Goal: Find specific page/section

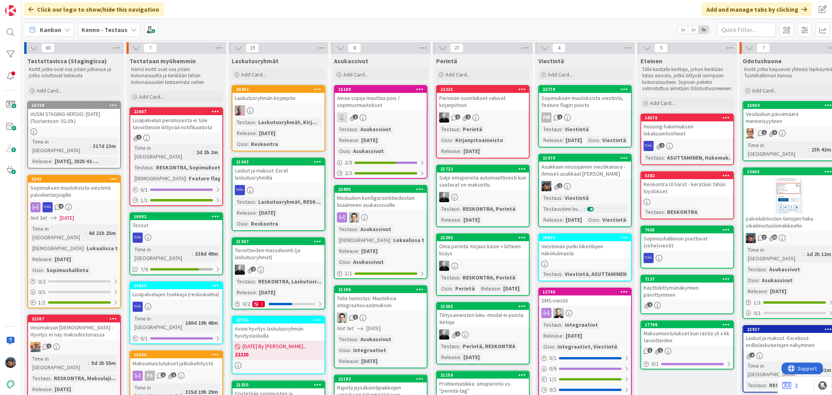
click at [91, 202] on div "4" at bounding box center [74, 207] width 92 height 10
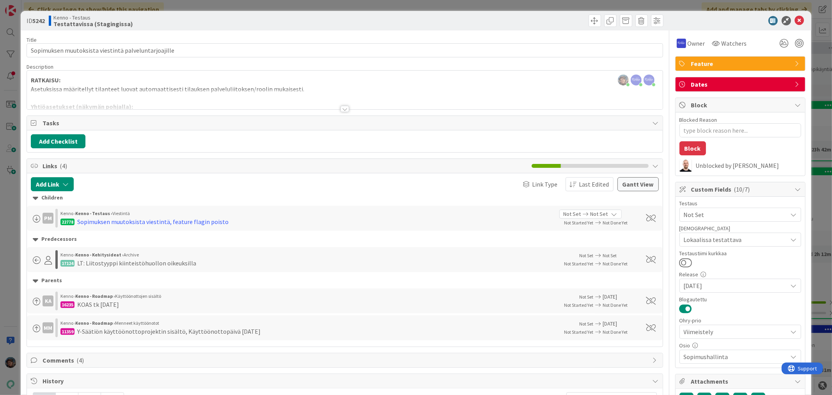
click at [344, 111] on div at bounding box center [345, 109] width 9 height 6
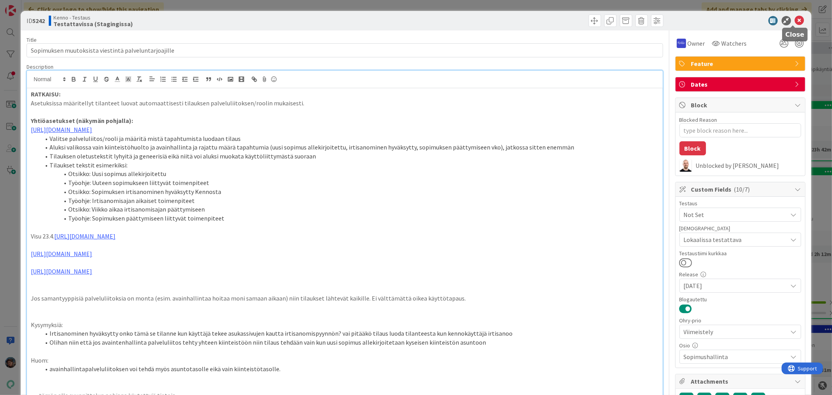
click at [795, 17] on icon at bounding box center [799, 20] width 9 height 9
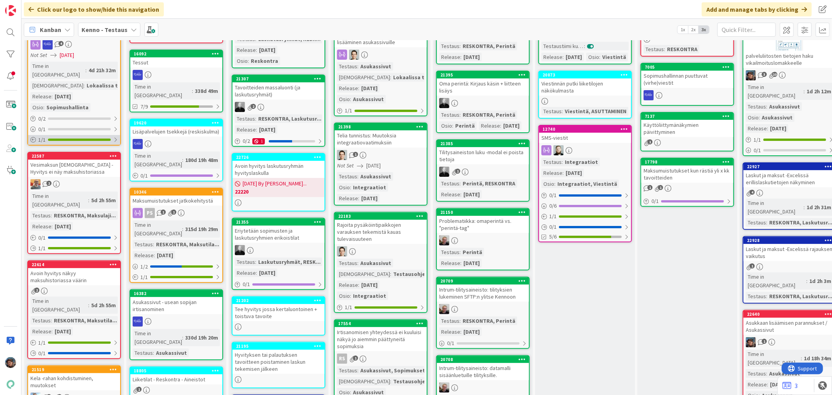
scroll to position [173, 0]
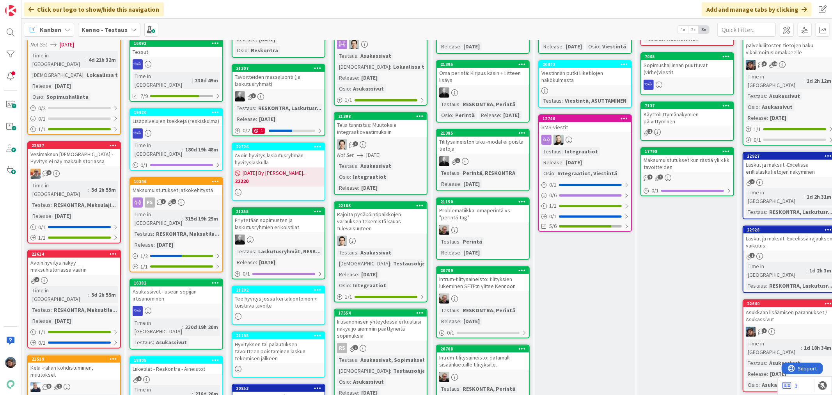
click at [80, 277] on div "2" at bounding box center [74, 280] width 92 height 7
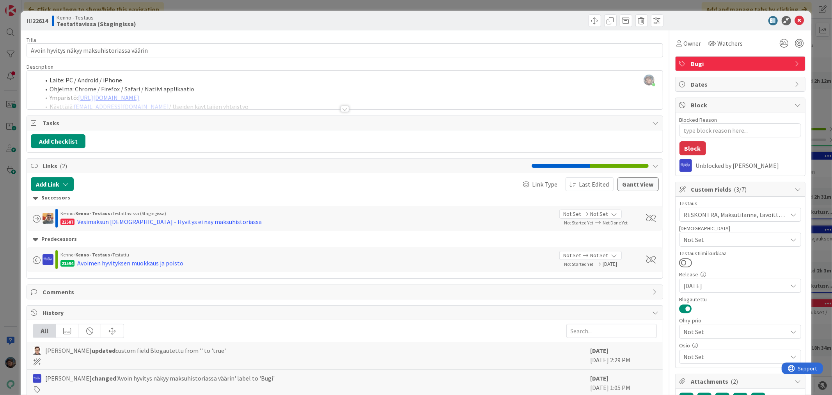
click at [341, 107] on div at bounding box center [345, 109] width 9 height 6
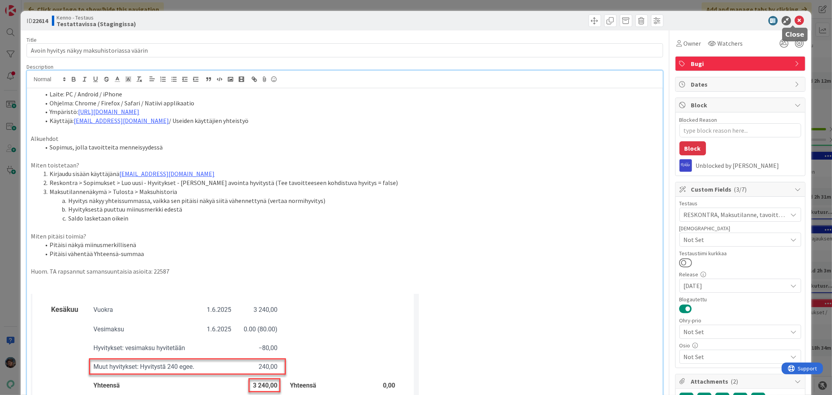
click at [795, 17] on icon at bounding box center [799, 20] width 9 height 9
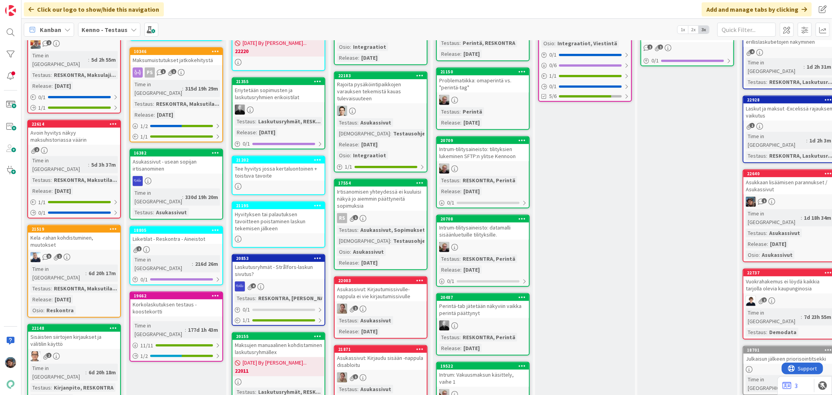
click at [89, 233] on div "Kela -rahan kohdistuminen, muutokset" at bounding box center [74, 241] width 92 height 17
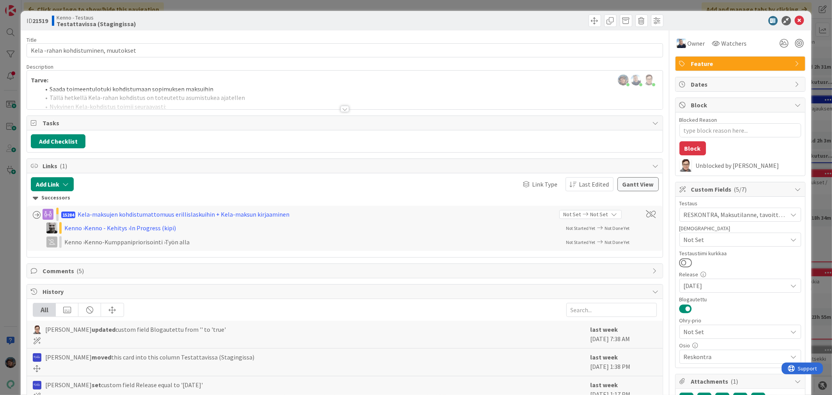
click at [341, 110] on div at bounding box center [345, 109] width 9 height 6
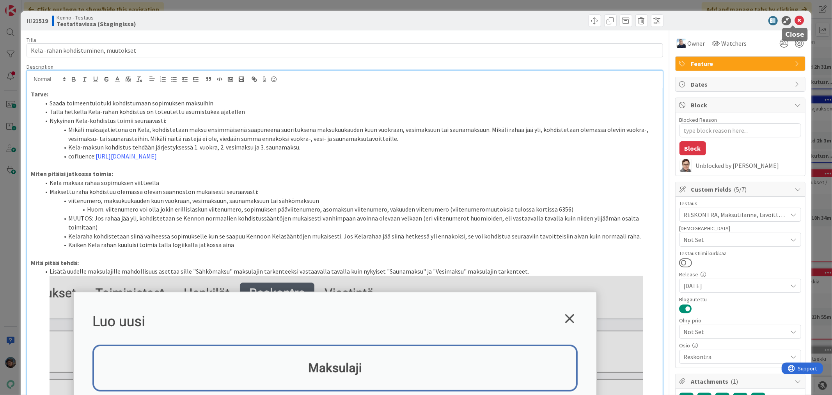
click at [795, 18] on icon at bounding box center [799, 20] width 9 height 9
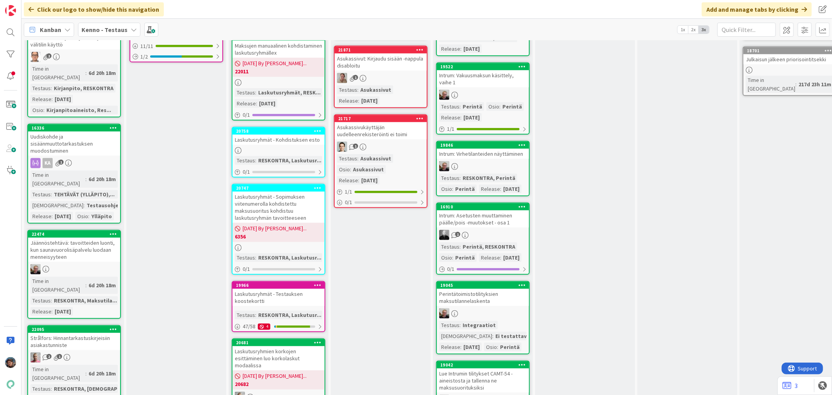
scroll to position [737, 0]
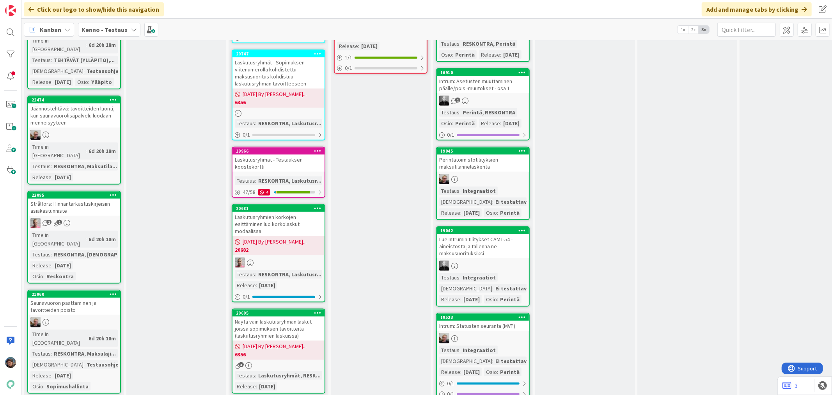
click at [82, 298] on div "Saunavuoron päättäminen ja tavoitteiden poisto" at bounding box center [74, 306] width 92 height 17
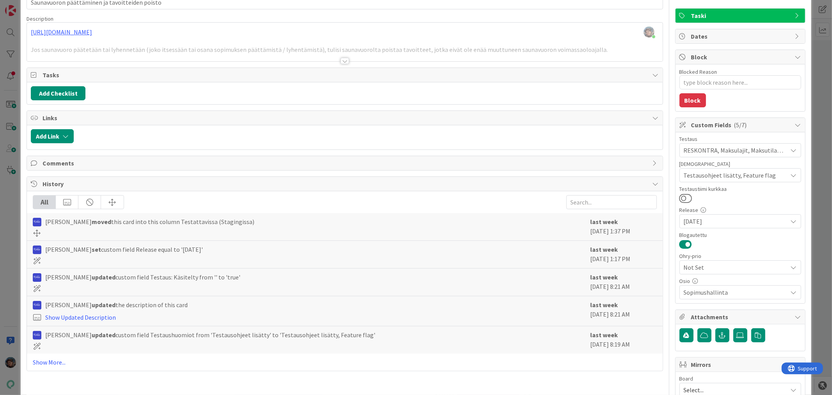
scroll to position [114, 0]
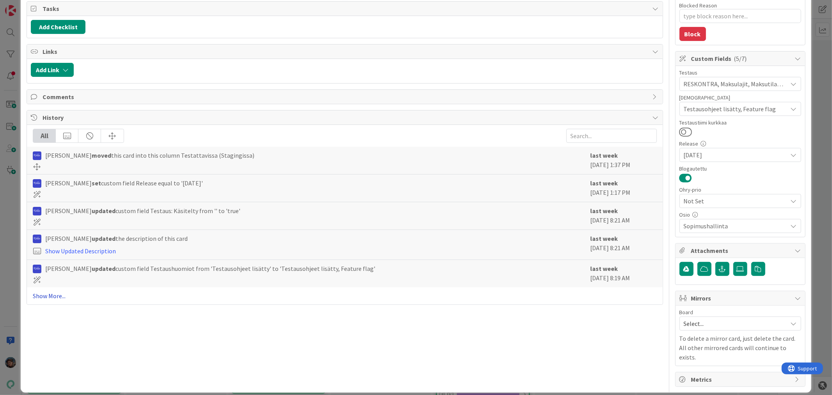
click at [52, 293] on link "Show More..." at bounding box center [345, 295] width 624 height 9
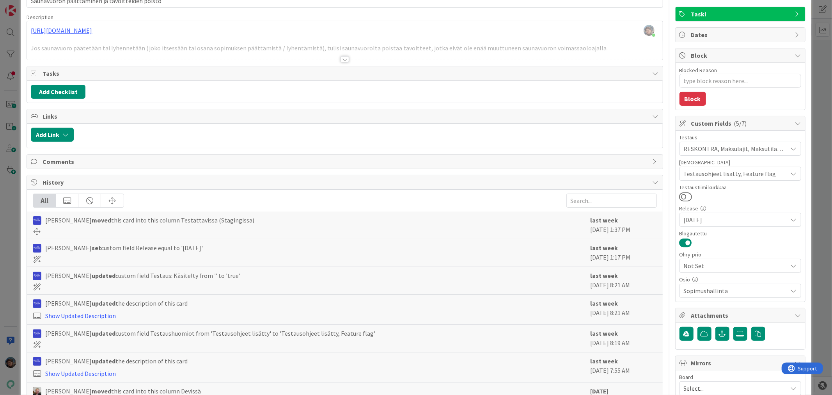
scroll to position [0, 0]
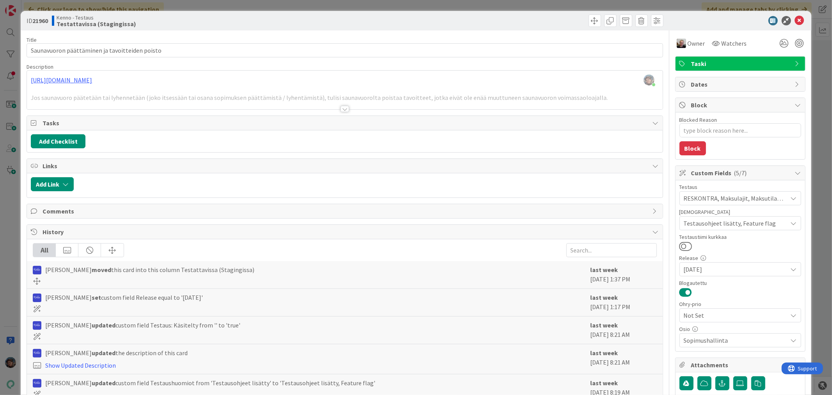
click at [341, 109] on div at bounding box center [345, 109] width 9 height 6
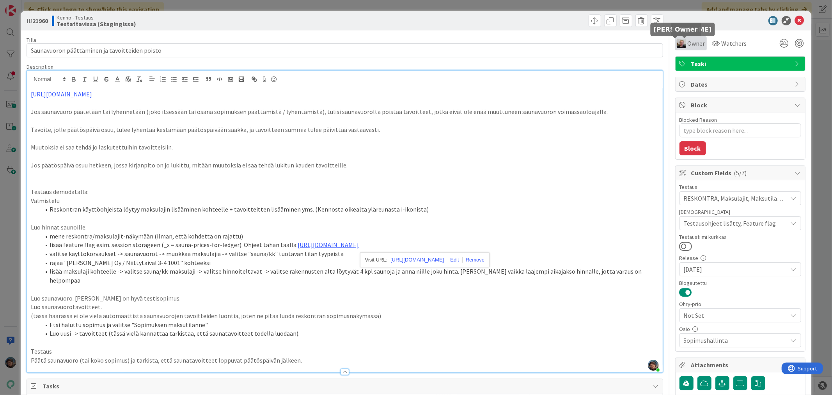
click at [678, 45] on img at bounding box center [681, 43] width 9 height 9
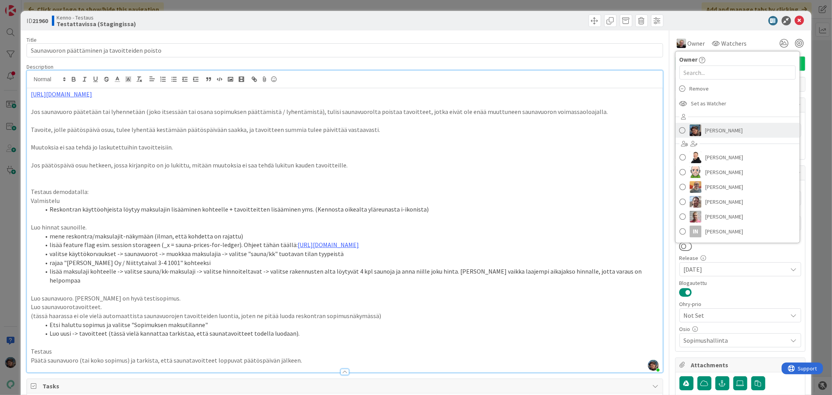
click at [692, 124] on img at bounding box center [696, 130] width 12 height 12
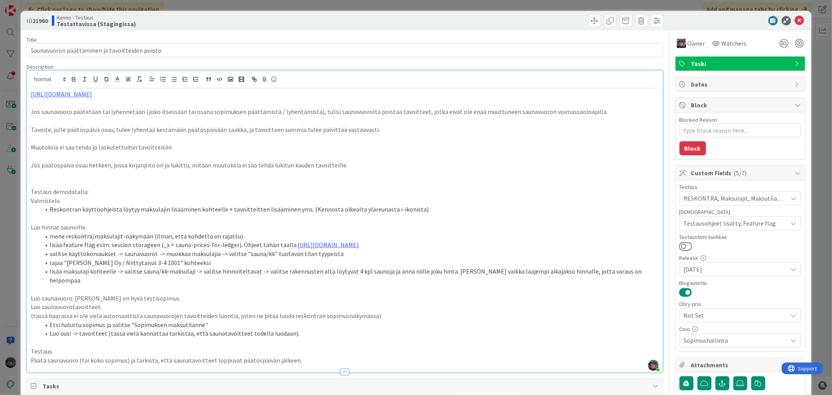
type textarea "x"
